Goal: Task Accomplishment & Management: Use online tool/utility

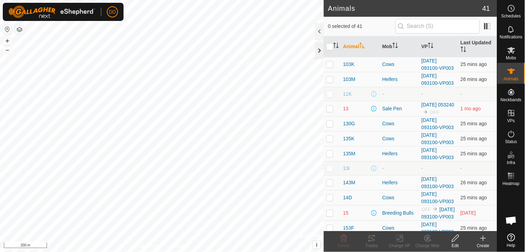
click at [319, 51] on div at bounding box center [320, 50] width 8 height 17
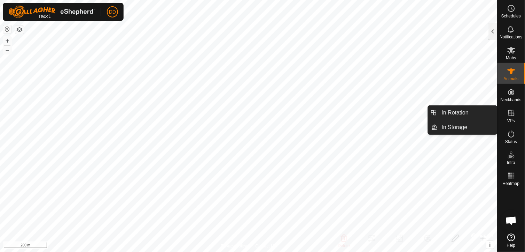
click at [513, 113] on icon at bounding box center [512, 113] width 6 height 6
click at [469, 113] on link "In Rotation" at bounding box center [468, 113] width 60 height 14
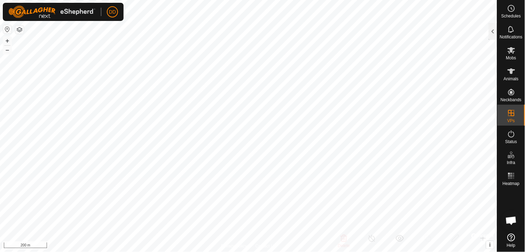
checkbox input "true"
click at [492, 30] on div at bounding box center [493, 31] width 8 height 17
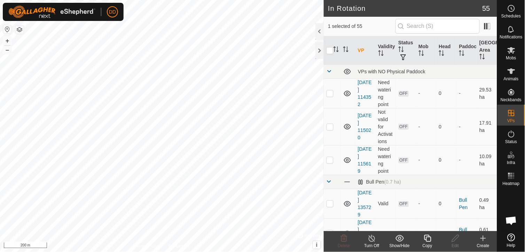
click at [427, 241] on icon at bounding box center [427, 237] width 7 height 7
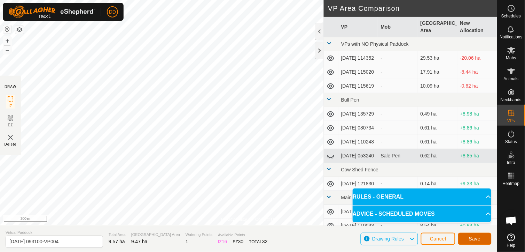
click at [471, 238] on span "Save" at bounding box center [475, 239] width 12 height 6
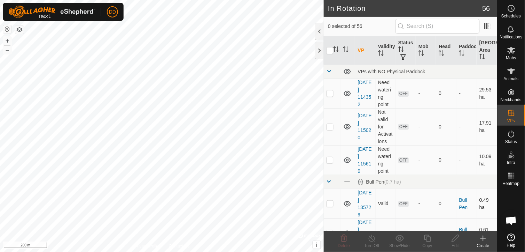
checkbox input "true"
click at [431, 242] on div "Copy" at bounding box center [428, 245] width 28 height 6
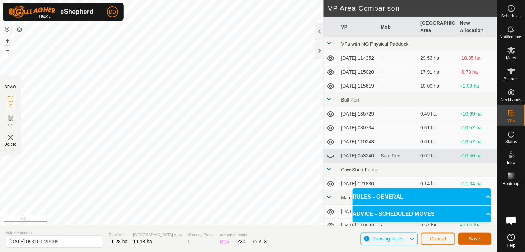
click at [471, 238] on span "Save" at bounding box center [475, 239] width 12 height 6
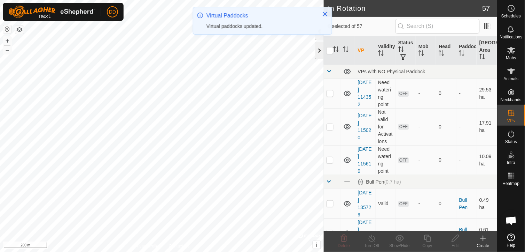
click at [322, 50] on div at bounding box center [320, 50] width 8 height 17
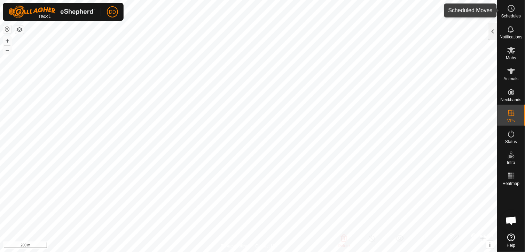
click at [510, 9] on icon at bounding box center [512, 8] width 8 height 8
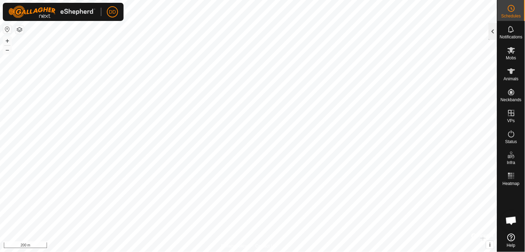
click at [494, 34] on div at bounding box center [493, 31] width 8 height 17
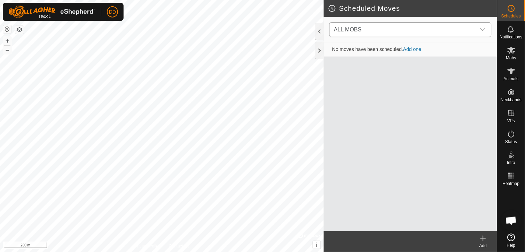
click at [482, 30] on icon "dropdown trigger" at bounding box center [483, 30] width 6 height 6
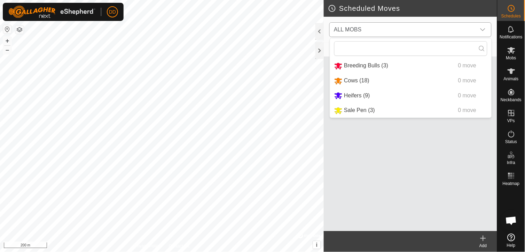
click at [358, 82] on li "Cows (18) 0 move" at bounding box center [411, 81] width 162 height 14
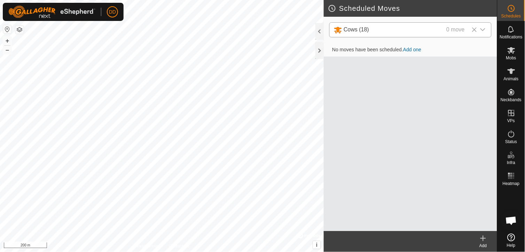
click at [411, 47] on link "Add one" at bounding box center [412, 50] width 18 height 6
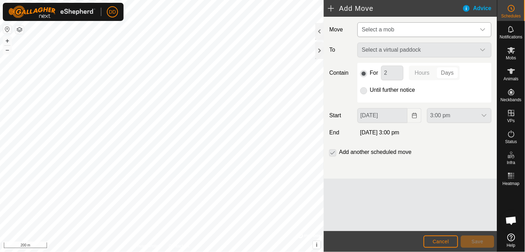
click at [486, 28] on icon "dropdown trigger" at bounding box center [483, 30] width 6 height 6
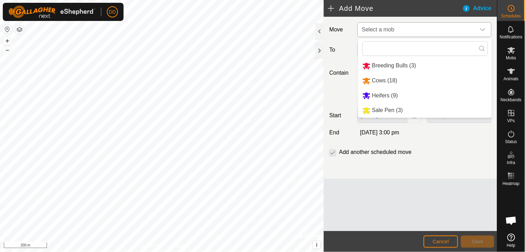
click at [387, 79] on li "Cows (18)" at bounding box center [426, 81] width 134 height 14
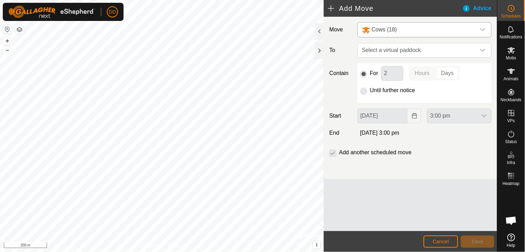
click at [447, 70] on p-selectbutton "Hours Days" at bounding box center [434, 73] width 51 height 15
click at [485, 51] on icon "dropdown trigger" at bounding box center [483, 50] width 6 height 6
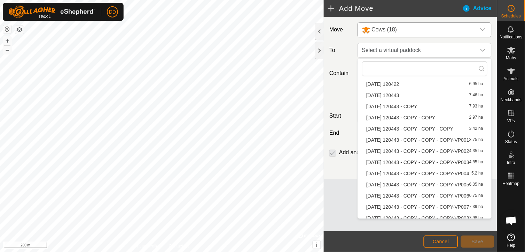
scroll to position [558, 0]
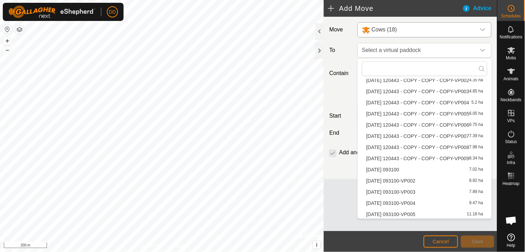
click at [412, 213] on li "[DATE] 093100-VP005 11.18 ha" at bounding box center [424, 214] width 125 height 10
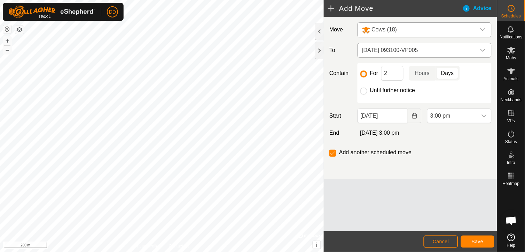
click at [485, 48] on icon "dropdown trigger" at bounding box center [483, 50] width 6 height 6
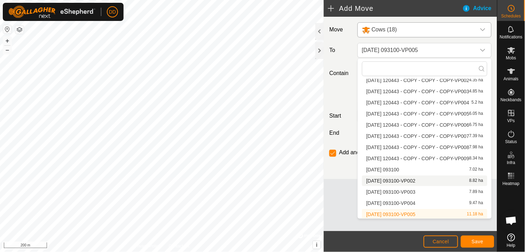
scroll to position [554, 0]
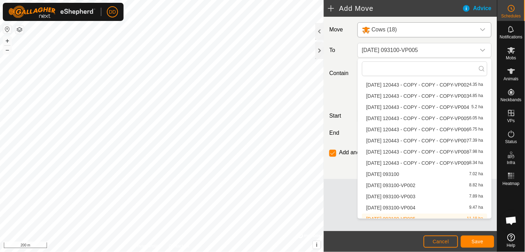
click at [410, 203] on li "[DATE] 093100-VP004 9.47 ha" at bounding box center [424, 207] width 125 height 10
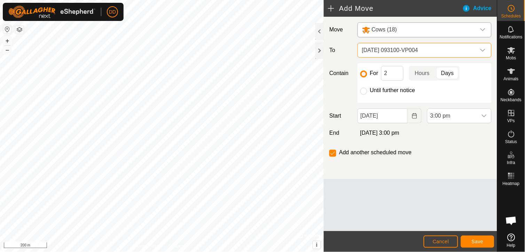
scroll to position [558, 0]
click at [394, 73] on input "2" at bounding box center [392, 73] width 22 height 15
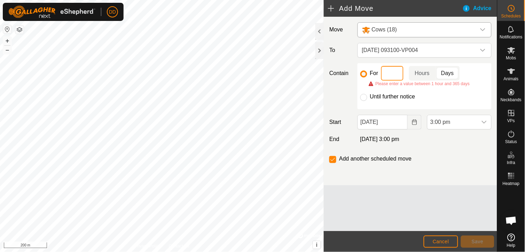
type input "4"
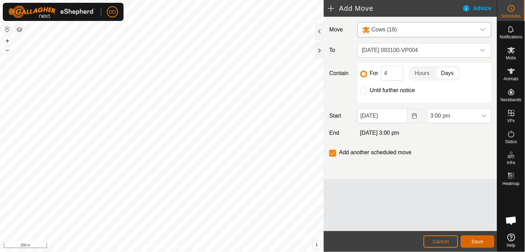
click at [475, 237] on button "Save" at bounding box center [477, 241] width 33 height 12
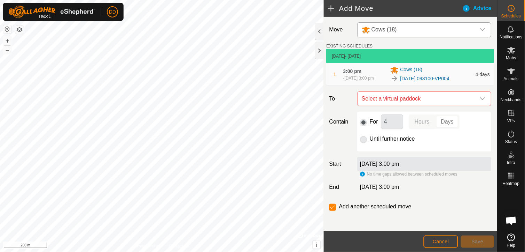
click at [481, 29] on icon "dropdown trigger" at bounding box center [483, 29] width 5 height 3
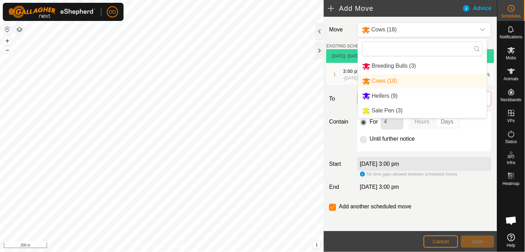
click at [391, 95] on li "Heifers (9)" at bounding box center [423, 96] width 129 height 14
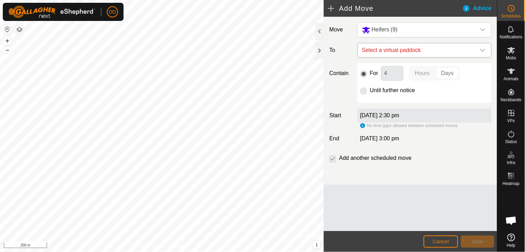
click at [486, 47] on div "dropdown trigger" at bounding box center [483, 50] width 14 height 14
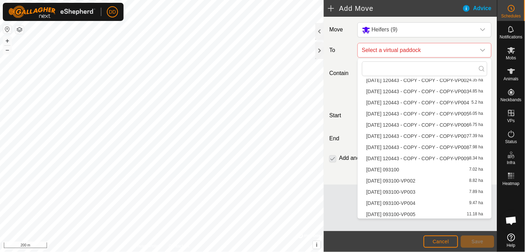
click at [473, 201] on li "[DATE] 093100-VP004 9.47 ha" at bounding box center [424, 203] width 125 height 10
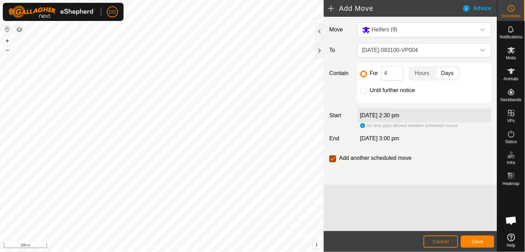
click at [334, 160] on input "checkbox" at bounding box center [333, 158] width 7 height 7
checkbox input "false"
click at [474, 237] on button "Save" at bounding box center [477, 241] width 33 height 12
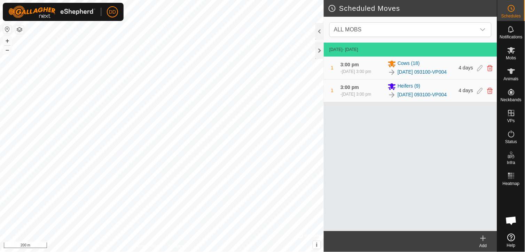
click at [484, 237] on icon at bounding box center [483, 238] width 8 height 8
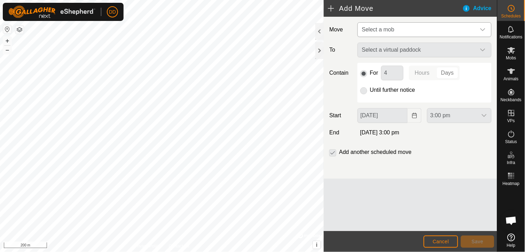
click at [485, 28] on icon "dropdown trigger" at bounding box center [483, 30] width 6 height 6
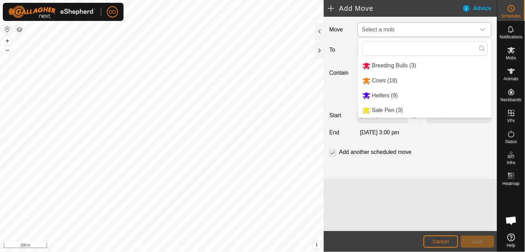
click at [403, 63] on li "Breeding Bulls (3)" at bounding box center [426, 66] width 134 height 14
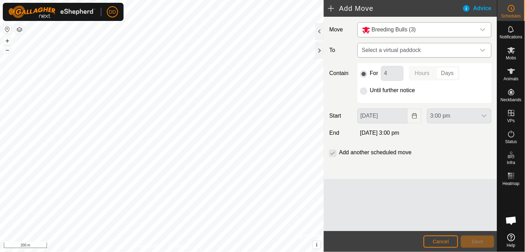
click at [486, 47] on icon "dropdown trigger" at bounding box center [483, 50] width 6 height 6
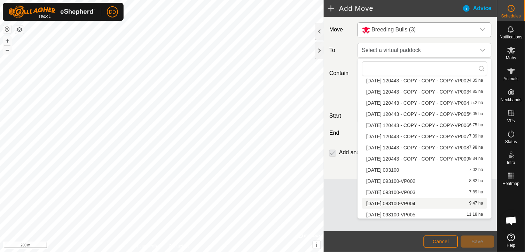
scroll to position [558, 0]
click at [433, 200] on li "[DATE] 093100-VP004 9.47 ha" at bounding box center [424, 203] width 125 height 10
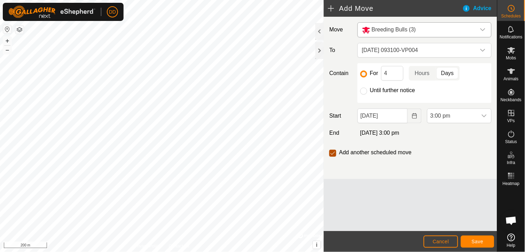
click at [331, 153] on input "checkbox" at bounding box center [333, 152] width 7 height 7
checkbox input "false"
click at [477, 239] on span "Save" at bounding box center [478, 241] width 12 height 6
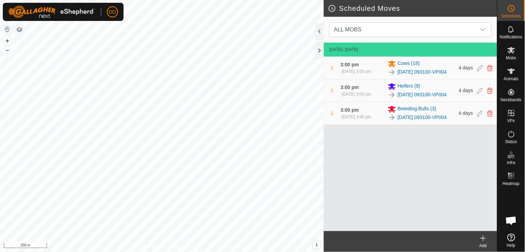
click at [361, 69] on span "[DATE] 3:00 pm" at bounding box center [356, 71] width 29 height 5
click at [478, 71] on icon at bounding box center [481, 68] width 6 height 6
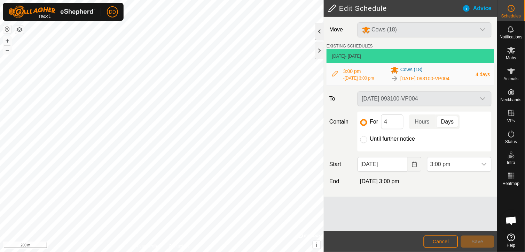
click at [323, 32] on div at bounding box center [320, 31] width 8 height 17
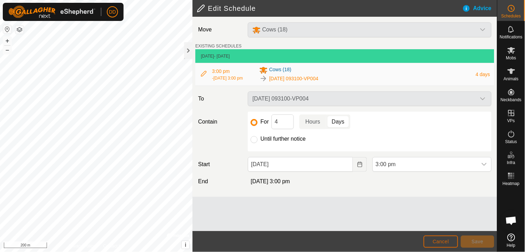
click at [436, 241] on span "Cancel" at bounding box center [441, 241] width 16 height 6
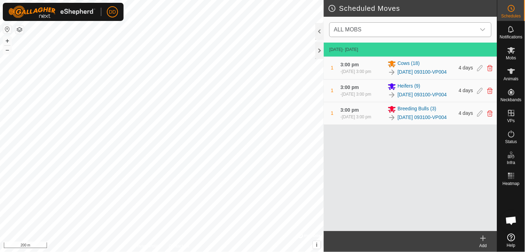
click at [485, 30] on icon "dropdown trigger" at bounding box center [483, 30] width 6 height 6
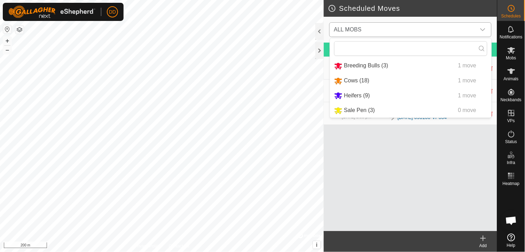
click at [355, 79] on li "Cows (18) 1 move" at bounding box center [411, 81] width 162 height 14
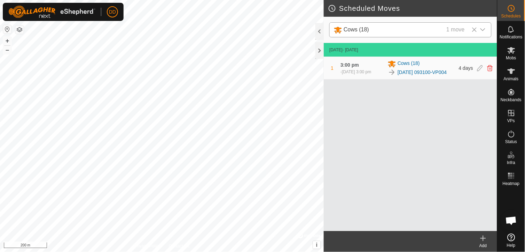
click at [486, 239] on icon at bounding box center [483, 238] width 8 height 8
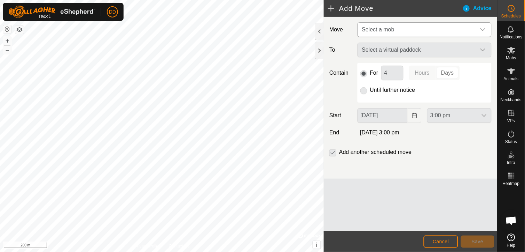
click at [485, 31] on icon "dropdown trigger" at bounding box center [483, 30] width 6 height 6
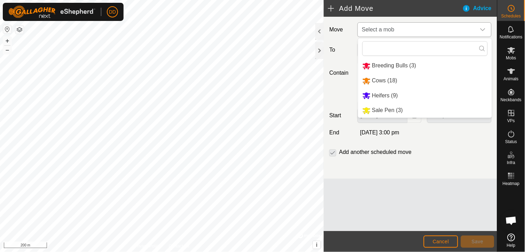
click at [389, 79] on li "Cows (18)" at bounding box center [426, 81] width 134 height 14
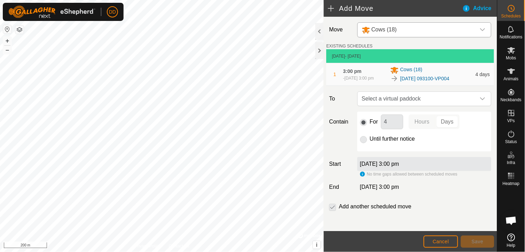
click at [364, 143] on p-radiobutton at bounding box center [364, 138] width 7 height 8
click at [480, 100] on icon "dropdown trigger" at bounding box center [483, 99] width 6 height 6
click at [421, 149] on li "[DATE] 093100-VP005 11.18 ha" at bounding box center [422, 151] width 121 height 10
click at [364, 143] on input "Until further notice" at bounding box center [364, 139] width 7 height 7
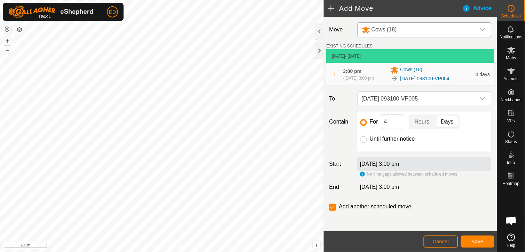
radio input "true"
checkbox input "false"
click at [478, 241] on span "Save" at bounding box center [478, 241] width 12 height 6
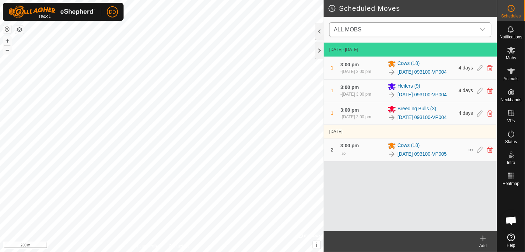
click at [482, 29] on icon "dropdown trigger" at bounding box center [483, 30] width 6 height 6
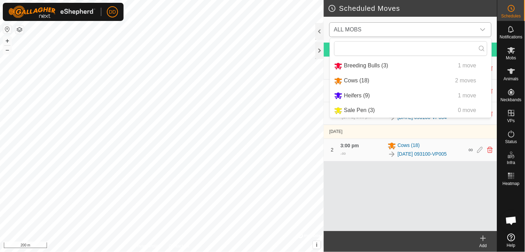
click at [358, 93] on li "Heifers (9) 1 move" at bounding box center [411, 95] width 162 height 14
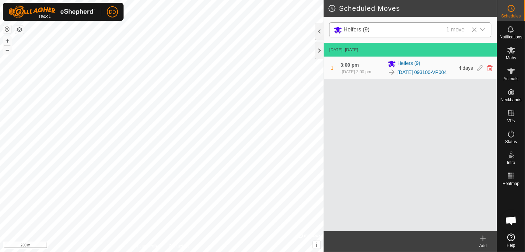
click at [483, 239] on icon at bounding box center [483, 238] width 8 height 8
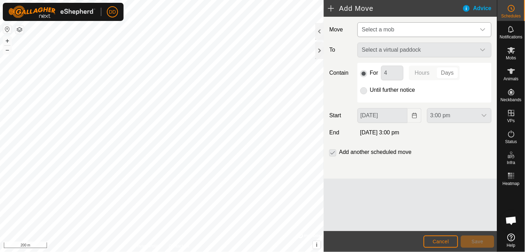
click at [485, 28] on icon "dropdown trigger" at bounding box center [483, 30] width 6 height 6
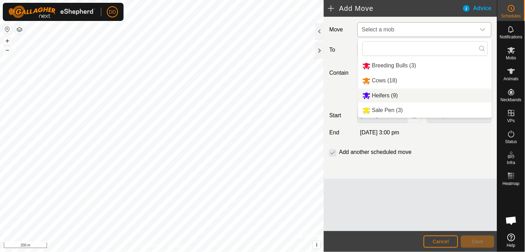
click at [387, 93] on li "Heifers (9)" at bounding box center [426, 95] width 134 height 14
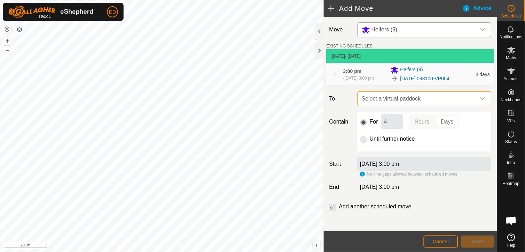
click at [458, 100] on span "Select a virtual paddock" at bounding box center [418, 99] width 117 height 14
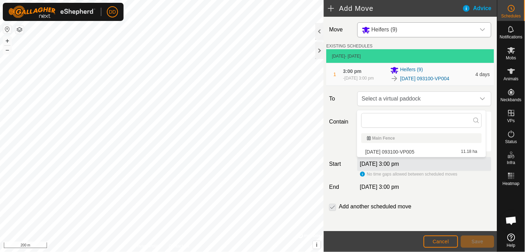
click at [418, 148] on li "[DATE] 093100-VP005 11.18 ha" at bounding box center [422, 151] width 121 height 10
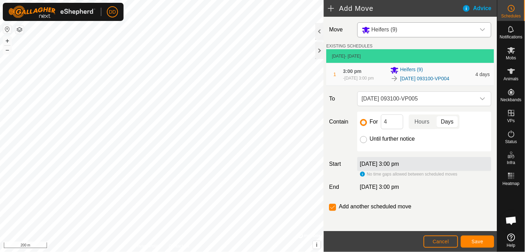
click at [361, 143] on input "Until further notice" at bounding box center [364, 139] width 7 height 7
radio input "true"
checkbox input "false"
click at [478, 242] on span "Save" at bounding box center [478, 241] width 12 height 6
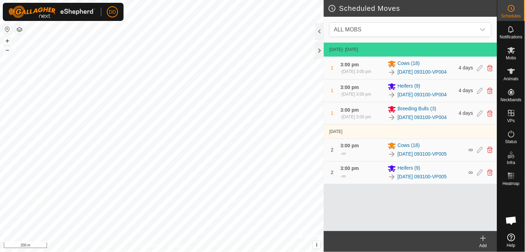
click at [482, 238] on icon at bounding box center [483, 238] width 8 height 8
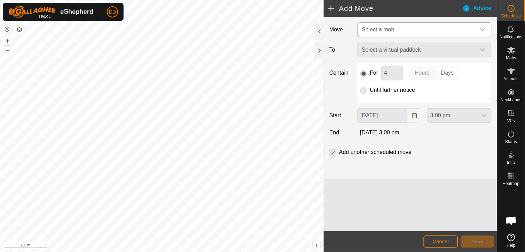
click at [483, 29] on icon "dropdown trigger" at bounding box center [483, 30] width 6 height 6
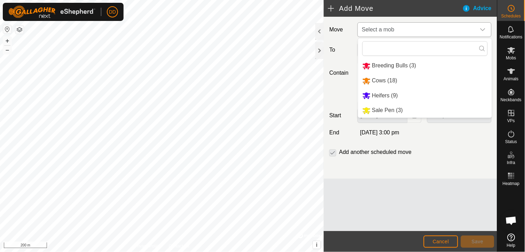
click at [401, 65] on li "Breeding Bulls (3)" at bounding box center [426, 66] width 134 height 14
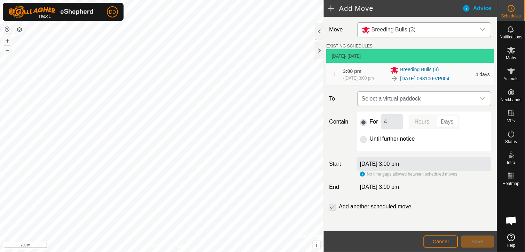
click at [480, 101] on icon "dropdown trigger" at bounding box center [483, 99] width 6 height 6
click at [410, 153] on li "[DATE] 093100-VP005 11.18 ha" at bounding box center [422, 151] width 121 height 10
click at [363, 141] on input "Until further notice" at bounding box center [364, 139] width 7 height 7
radio input "true"
checkbox input "false"
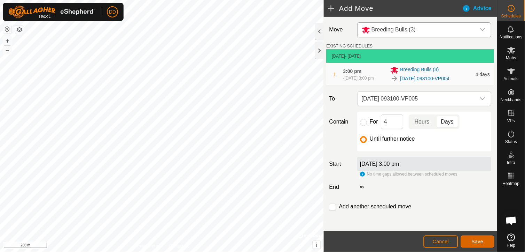
click at [476, 240] on span "Save" at bounding box center [478, 241] width 12 height 6
